Goal: Information Seeking & Learning: Learn about a topic

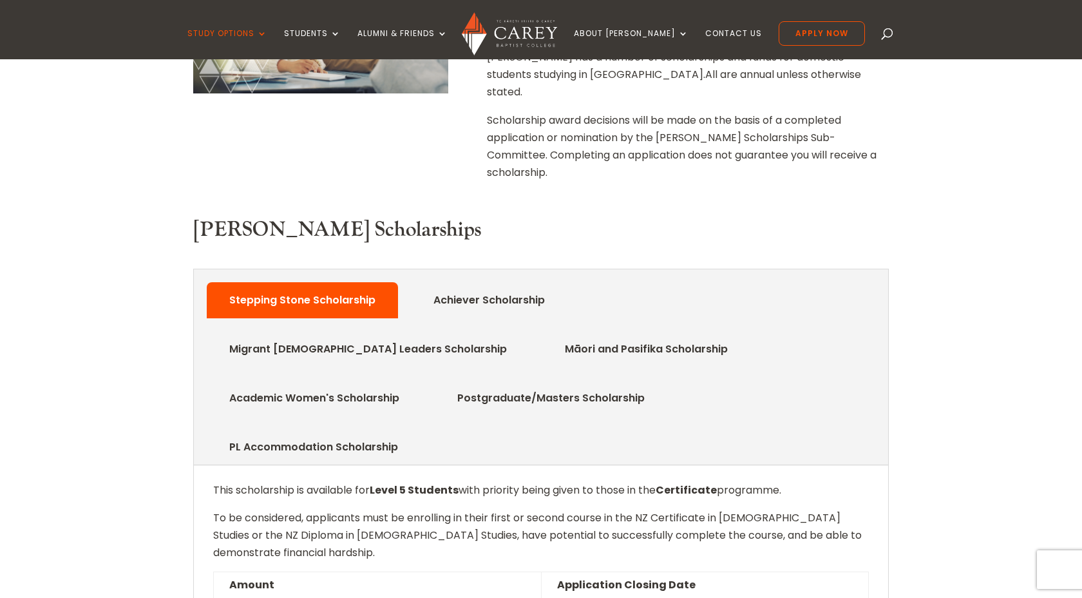
scroll to position [509, 0]
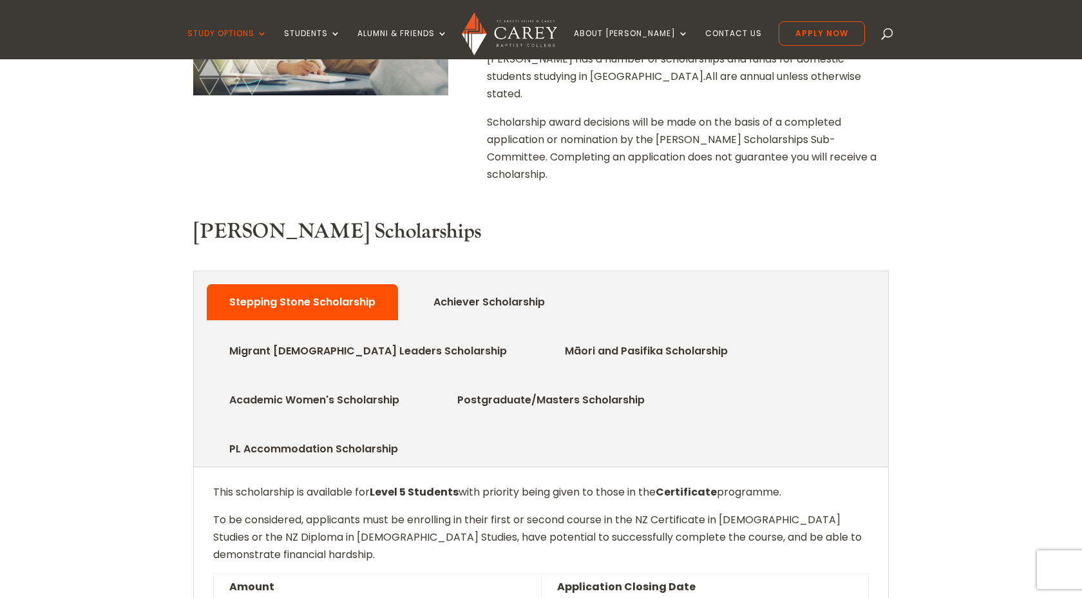
click at [664, 387] on link "Postgraduate/Masters Scholarship" at bounding box center [551, 400] width 226 height 26
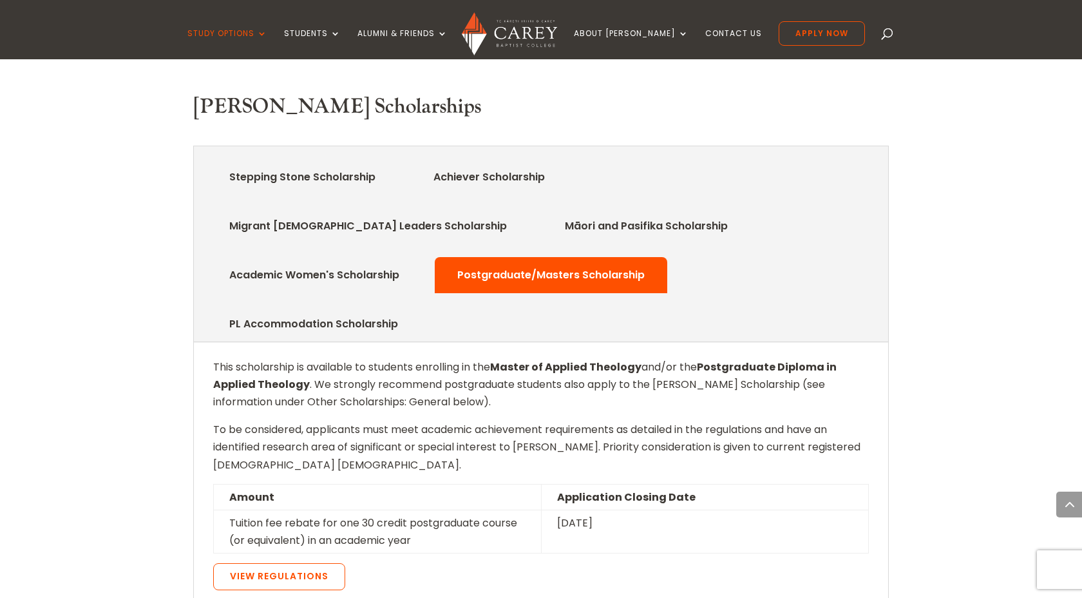
scroll to position [614, 0]
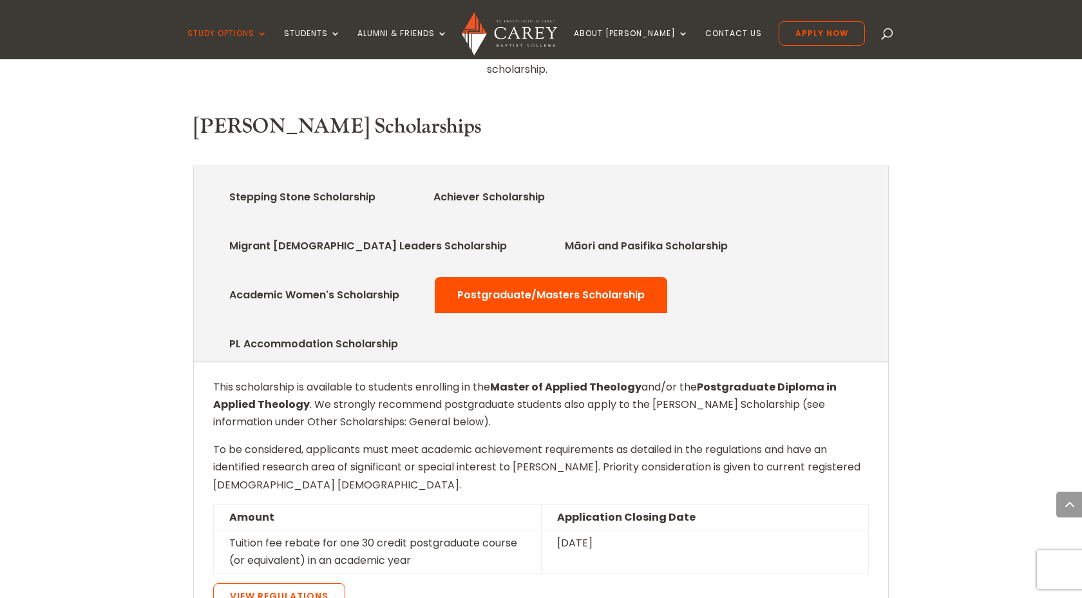
click at [419, 282] on link "Academic Women's Scholarship" at bounding box center [314, 295] width 209 height 26
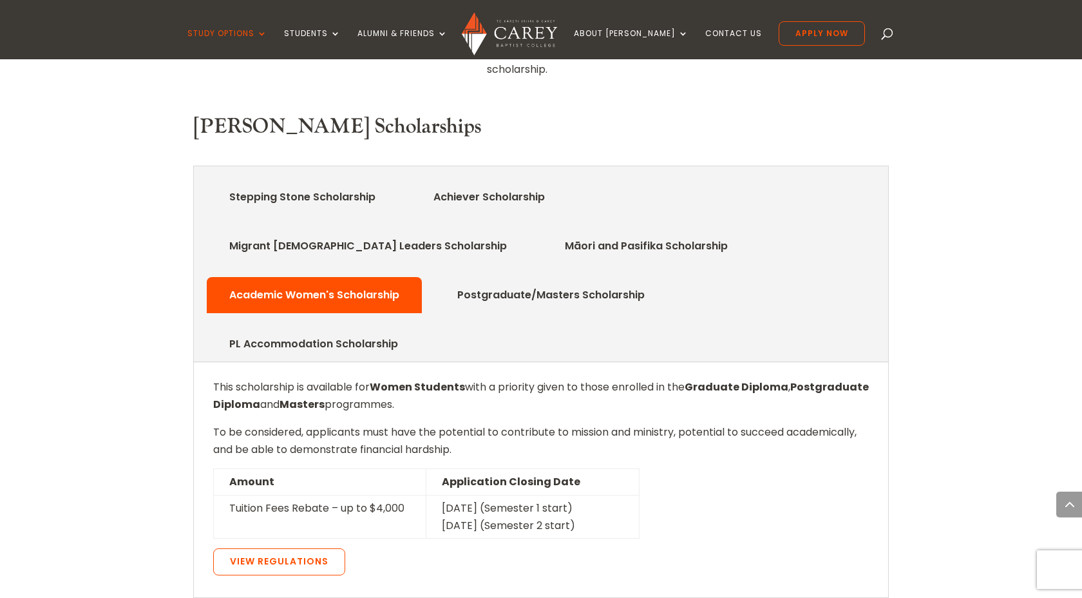
scroll to position [598, 0]
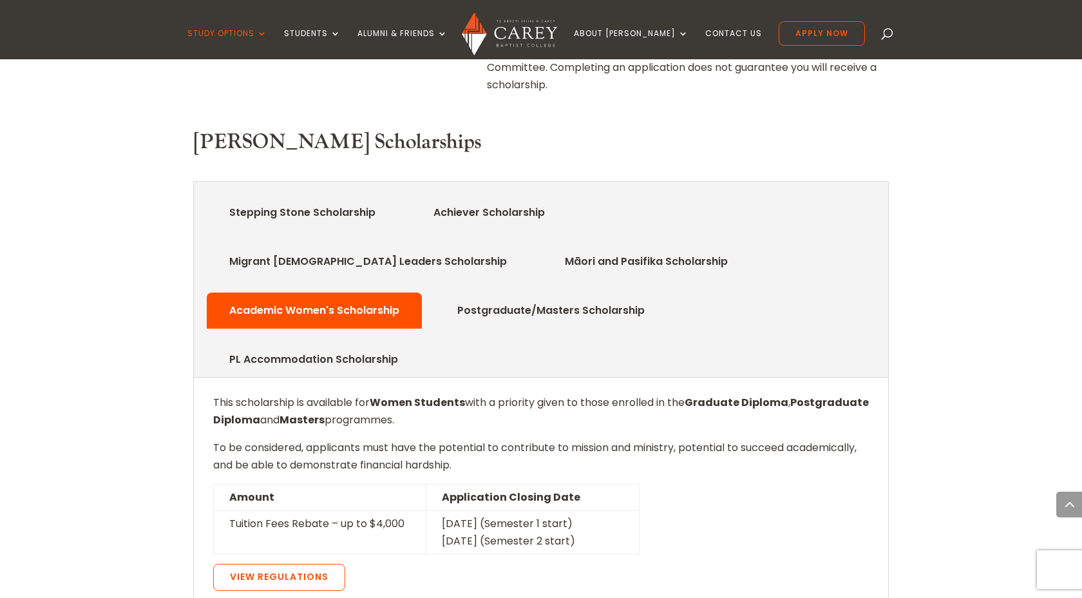
click at [664, 298] on link "Postgraduate/Masters Scholarship" at bounding box center [551, 311] width 226 height 26
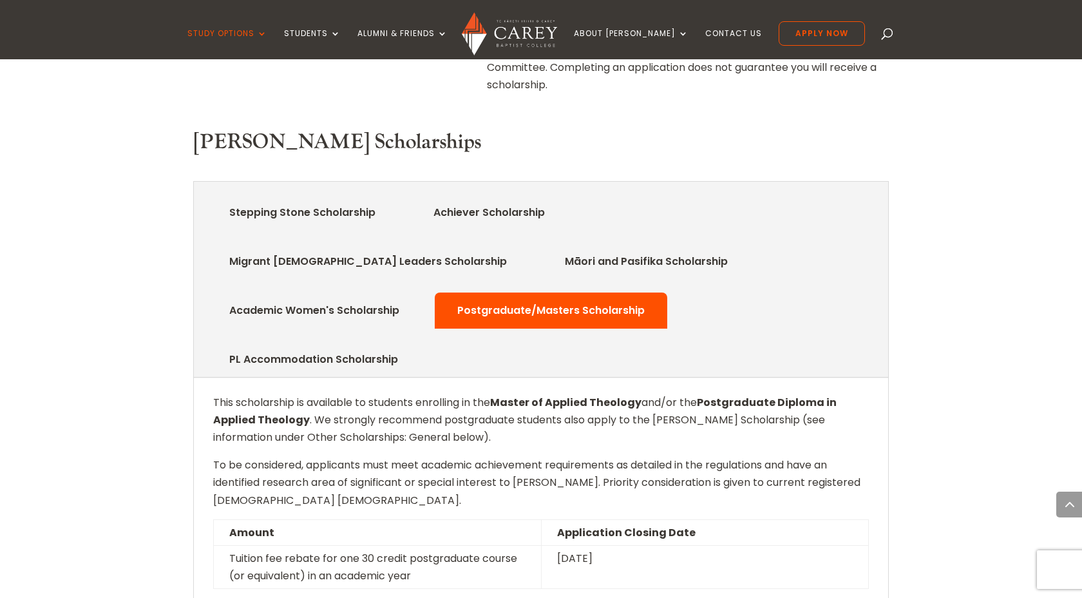
click at [113, 144] on div "Home » Study » Scholarships Scholarships at [GEOGRAPHIC_DATA][PERSON_NAME] has …" at bounding box center [541, 543] width 1082 height 1572
click at [419, 298] on link "Academic Women's Scholarship" at bounding box center [314, 311] width 209 height 26
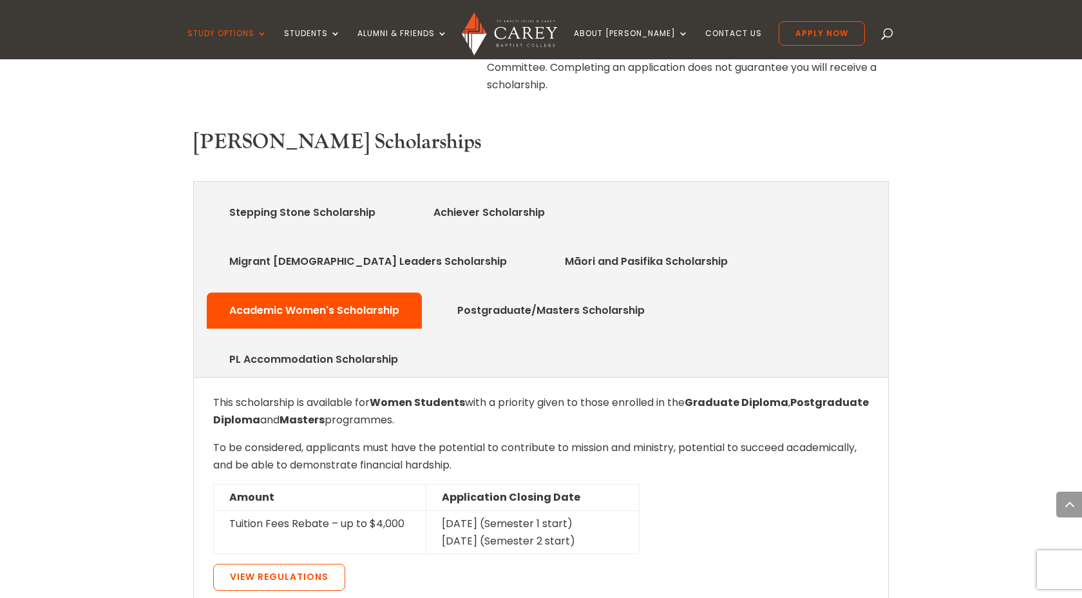
click at [667, 292] on li "Postgraduate/Masters Scholarship" at bounding box center [551, 310] width 233 height 36
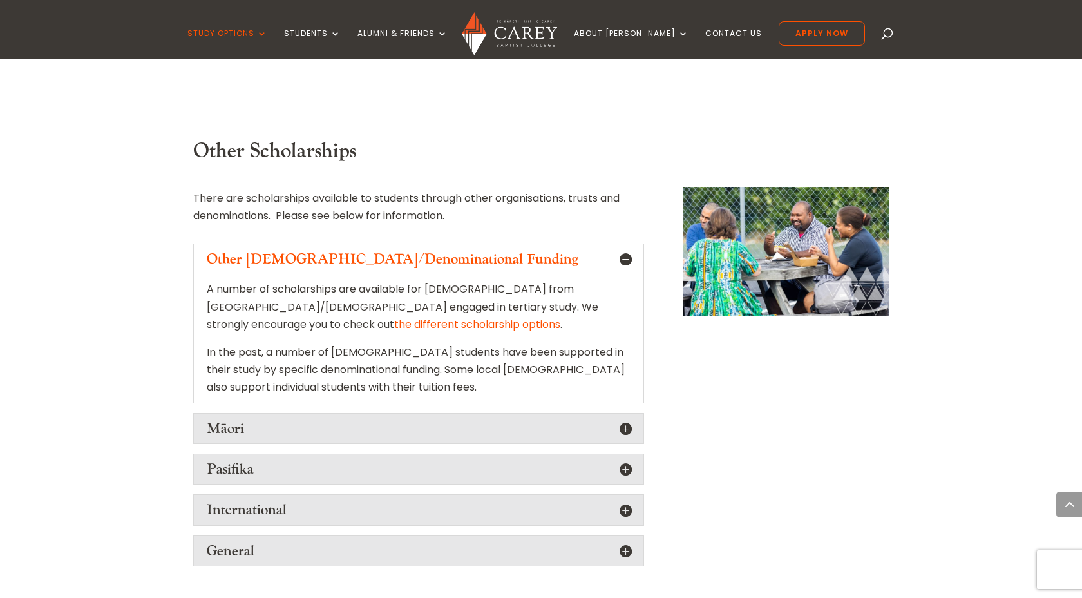
scroll to position [1301, 0]
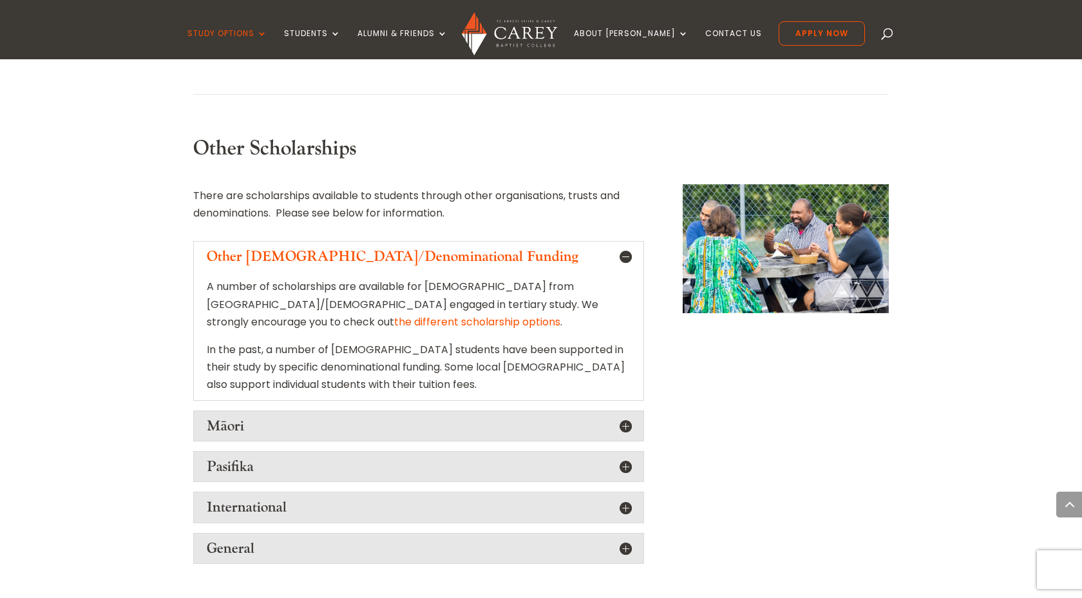
click at [343, 540] on h5 "General" at bounding box center [419, 548] width 424 height 17
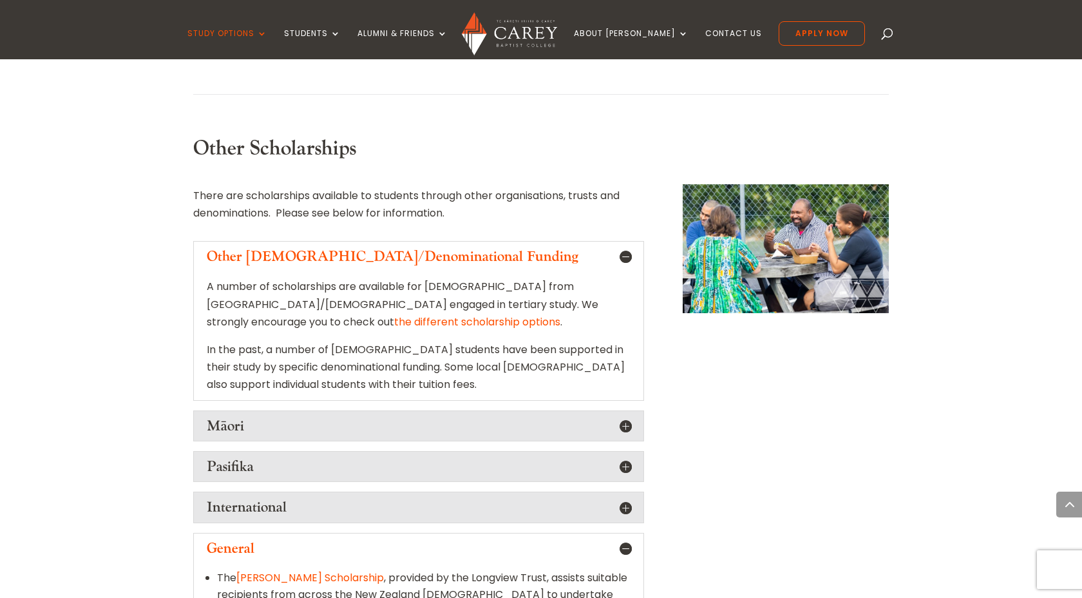
click at [341, 570] on link "[PERSON_NAME] Scholarship" at bounding box center [310, 577] width 148 height 15
